Goal: Information Seeking & Learning: Learn about a topic

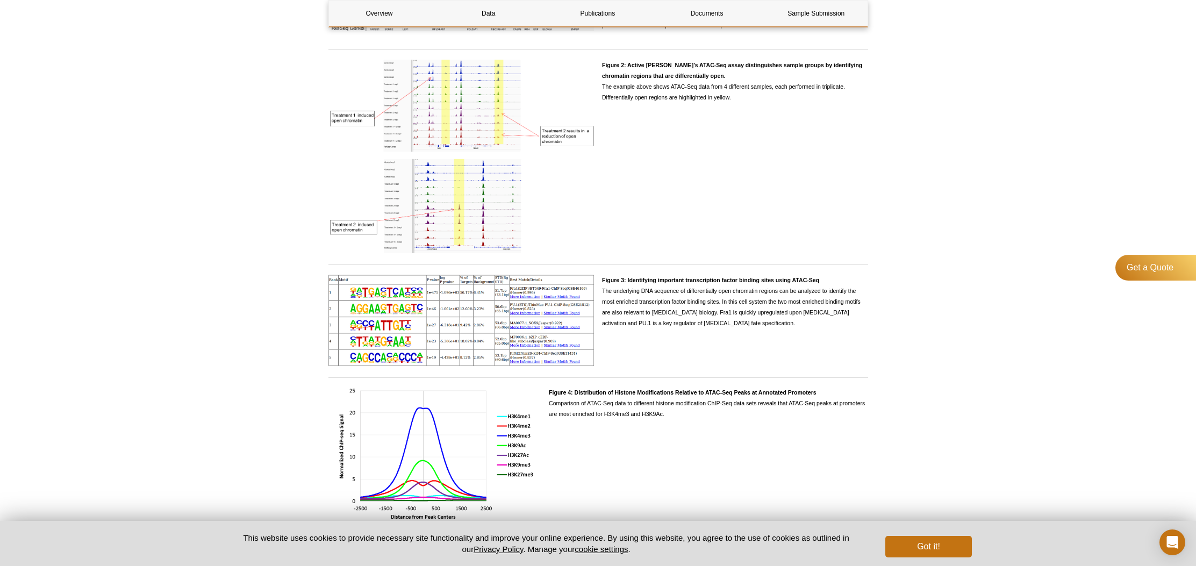
scroll to position [3273, 0]
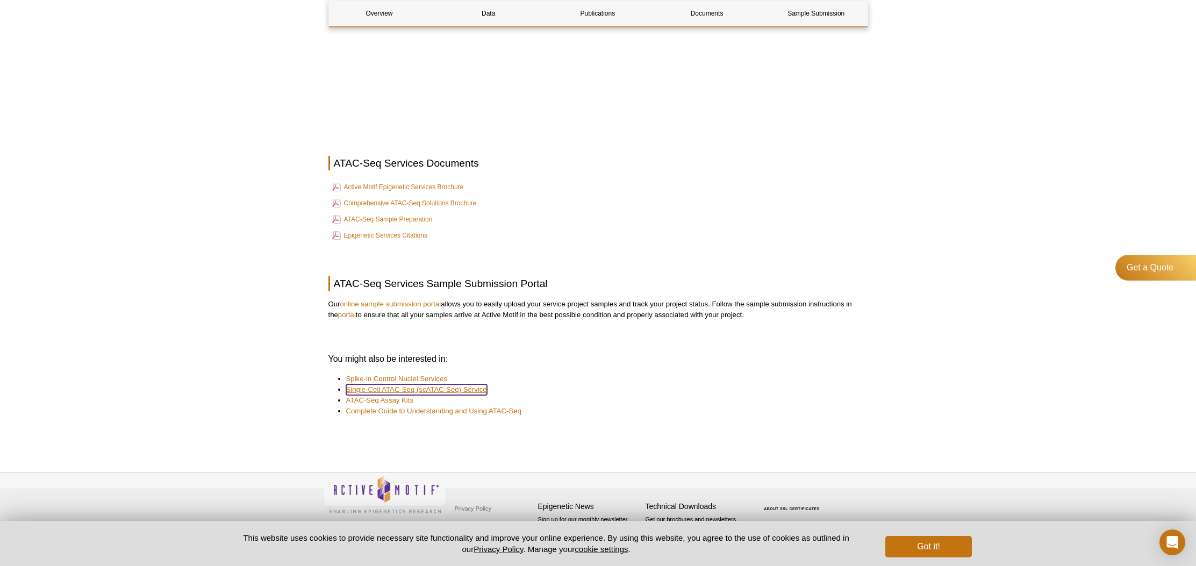
click at [377, 393] on link "Single-Cell ATAC-Seq (scATAC-Seq) Service" at bounding box center [416, 389] width 141 height 11
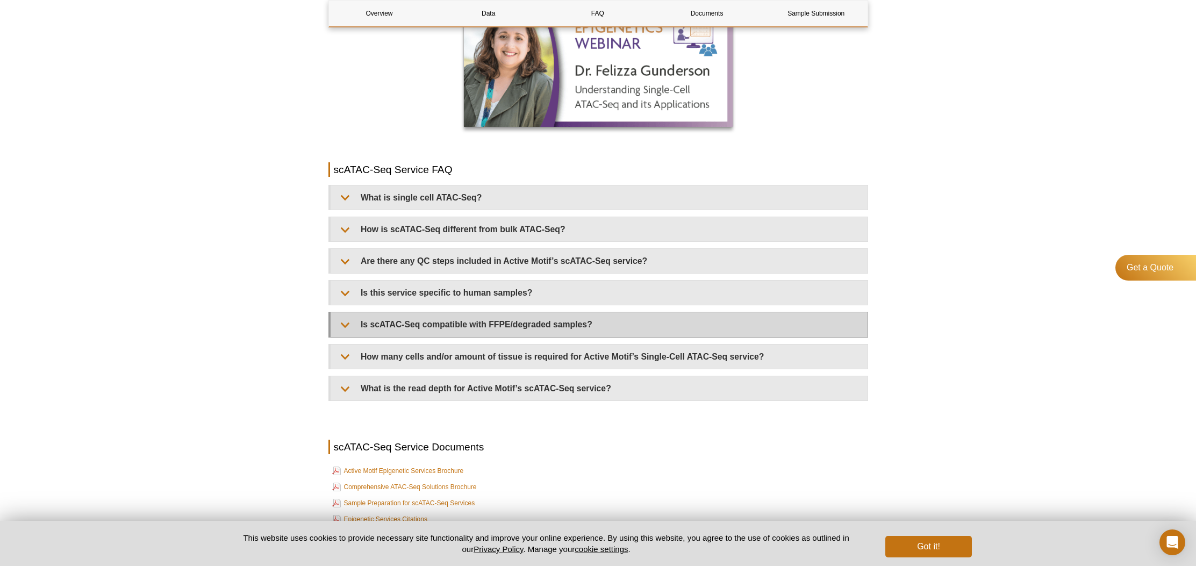
scroll to position [1275, 0]
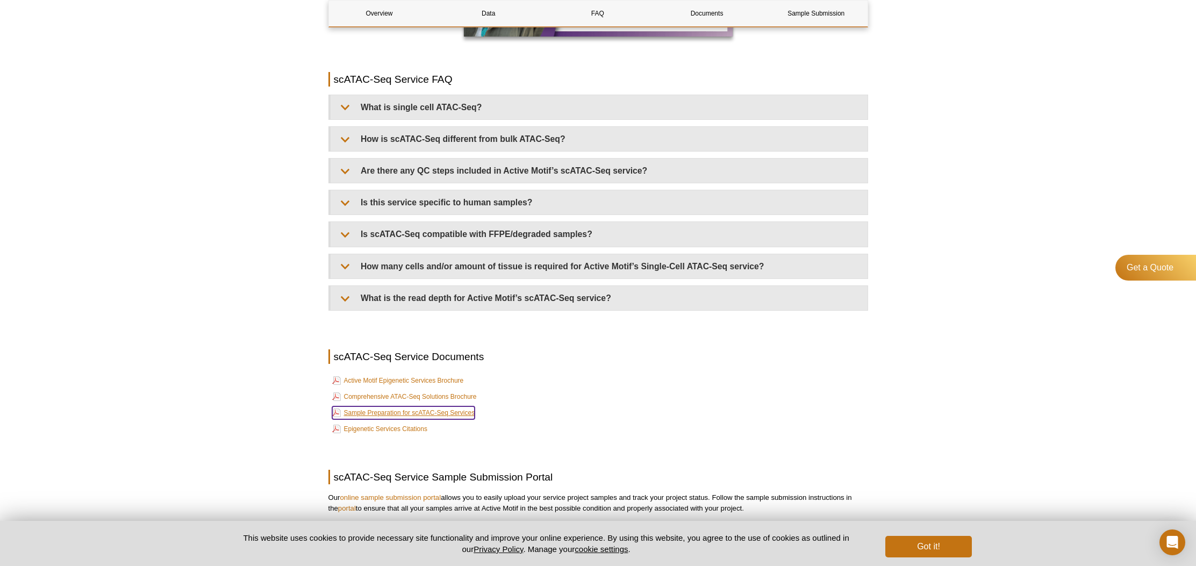
click at [433, 406] on link "Sample Preparation for scATAC-Seq Services" at bounding box center [403, 412] width 143 height 13
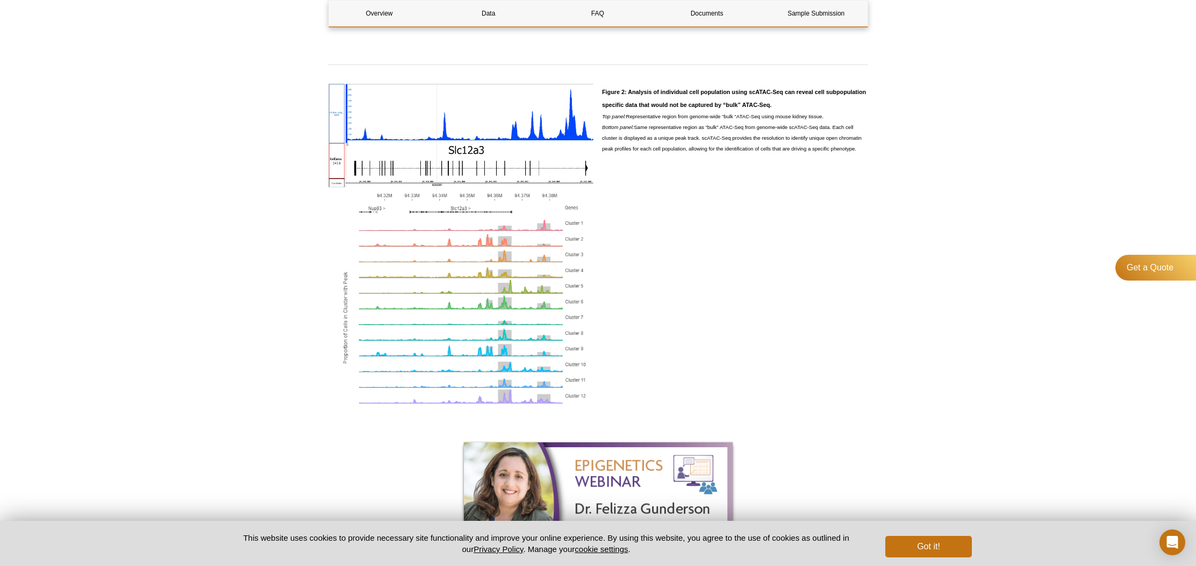
scroll to position [594, 0]
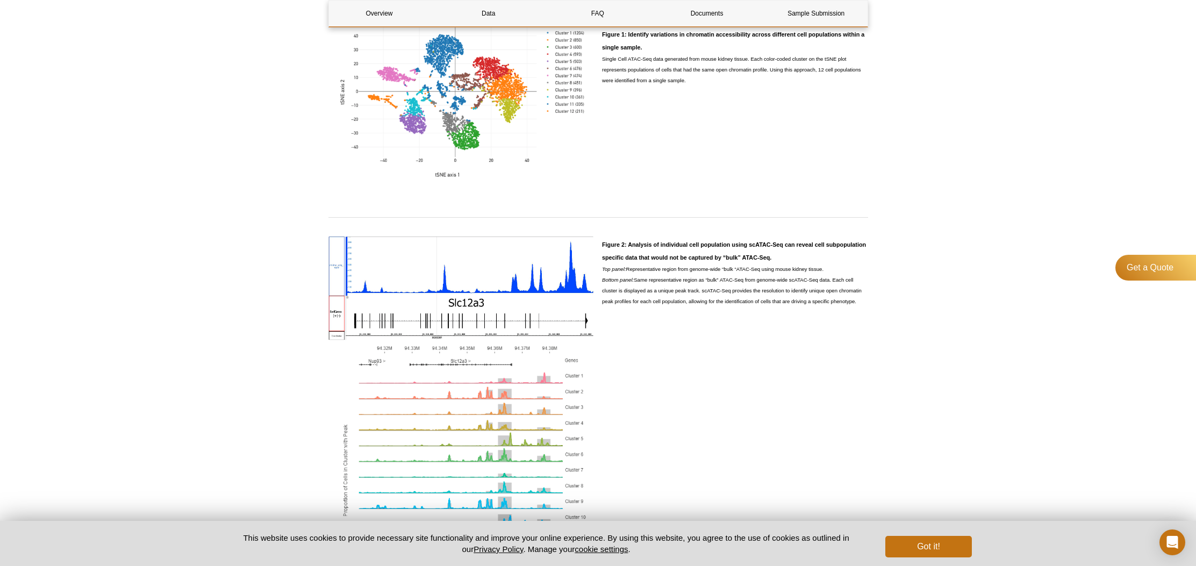
click at [682, 54] on p "Single Cell ATAC-Seq data generated from mouse kidney tissue. Each color-coded …" at bounding box center [735, 70] width 266 height 32
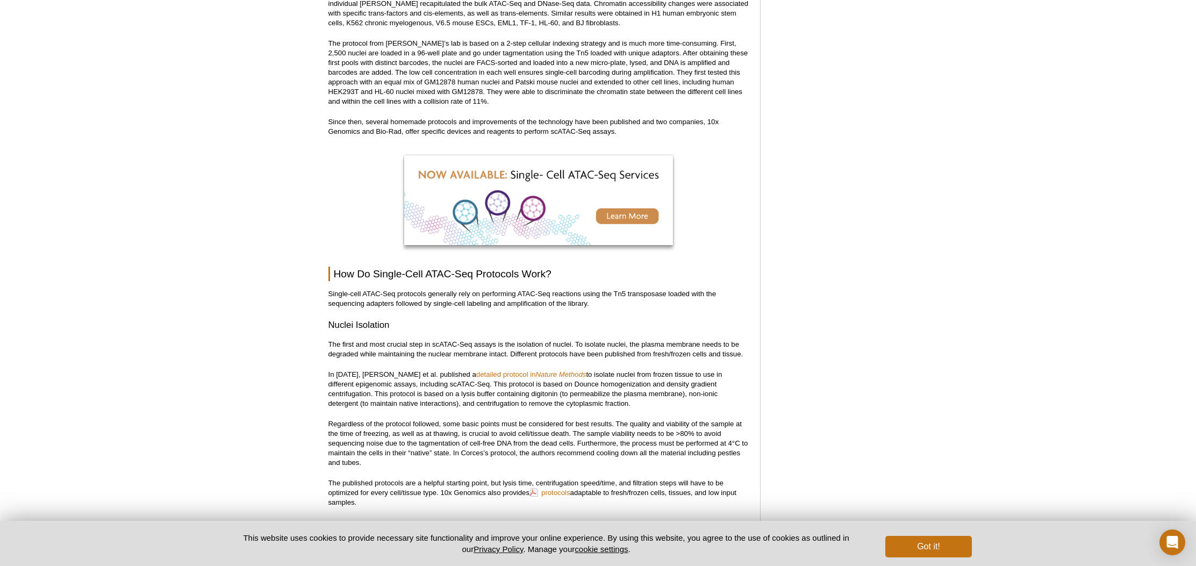
scroll to position [1216, 0]
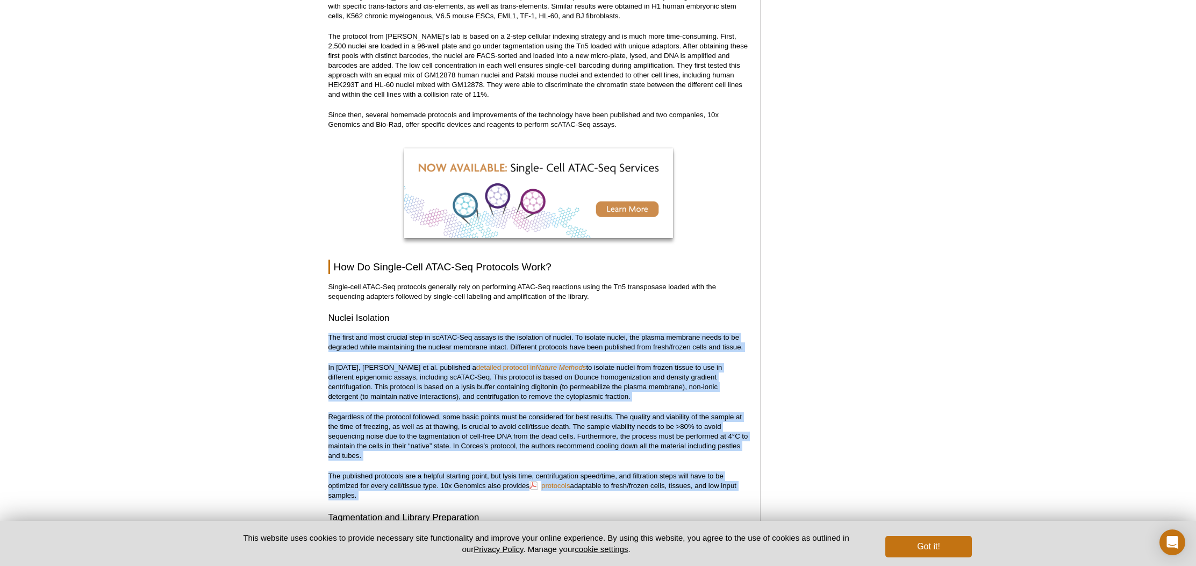
drag, startPoint x: 320, startPoint y: 327, endPoint x: 286, endPoint y: 494, distance: 170.0
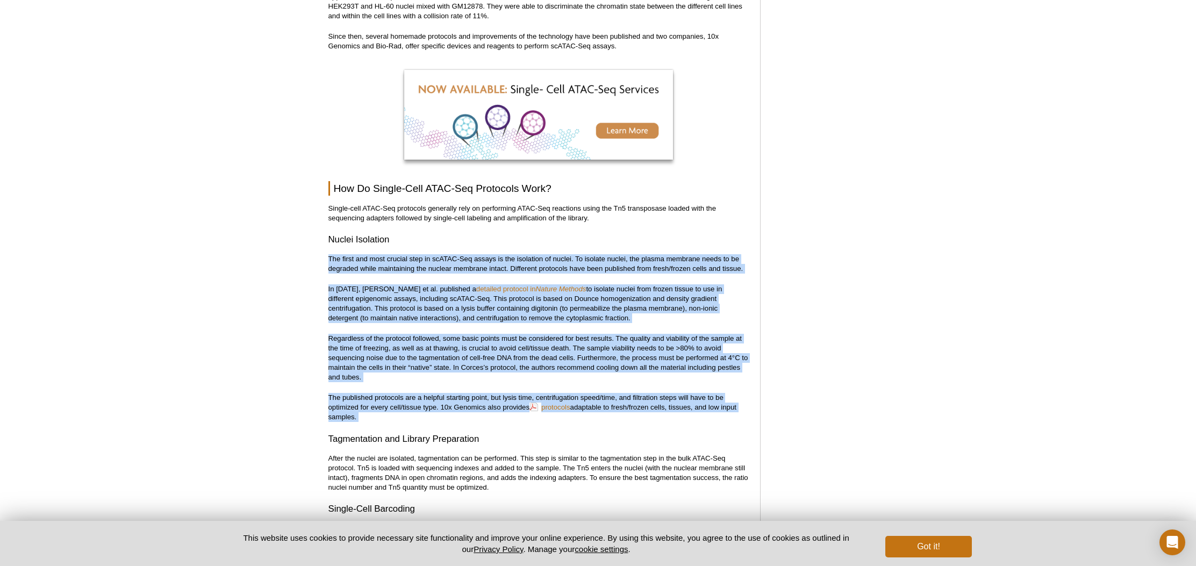
scroll to position [1384, 0]
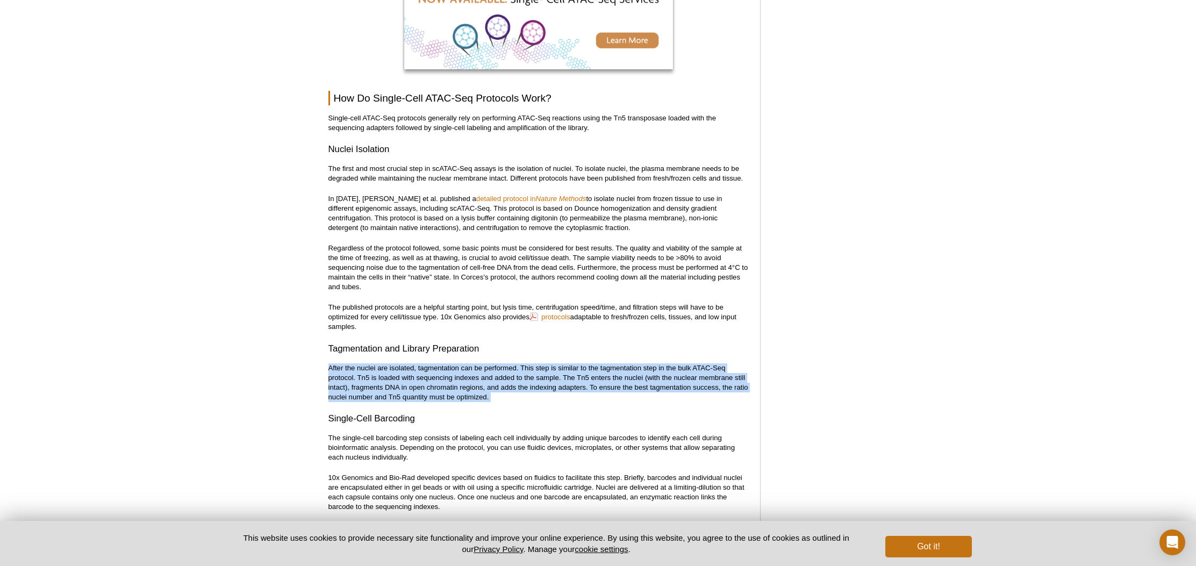
drag, startPoint x: 308, startPoint y: 349, endPoint x: 306, endPoint y: 410, distance: 60.8
click at [306, 410] on div "Active Motif Logo Enabling Epigenetics Research 0 Search Skip to content Active…" at bounding box center [598, 471] width 1196 height 3656
